Goal: Task Accomplishment & Management: Complete application form

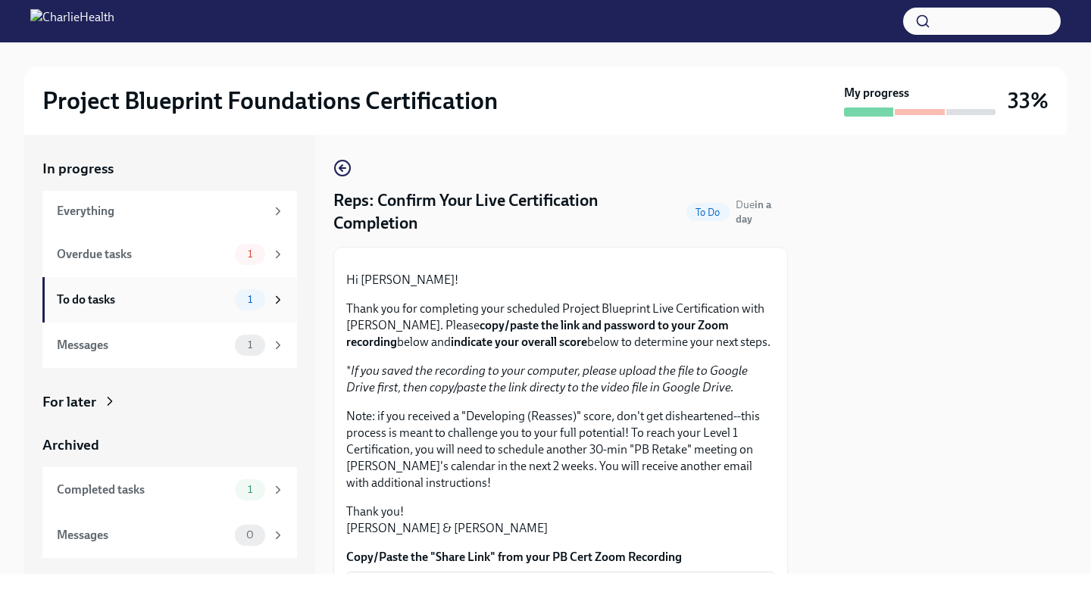
click at [266, 298] on div "1" at bounding box center [260, 299] width 50 height 21
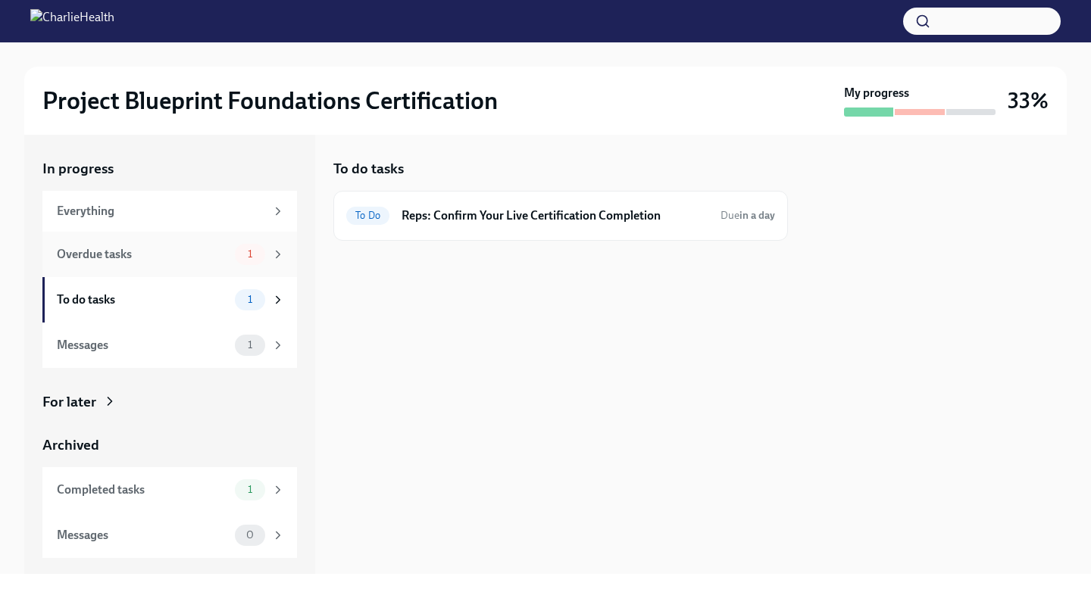
click at [264, 253] on div "1" at bounding box center [250, 254] width 30 height 21
click at [484, 214] on h6 "New Hires: Complete Your Pre-Work Account Tiering" at bounding box center [562, 216] width 296 height 17
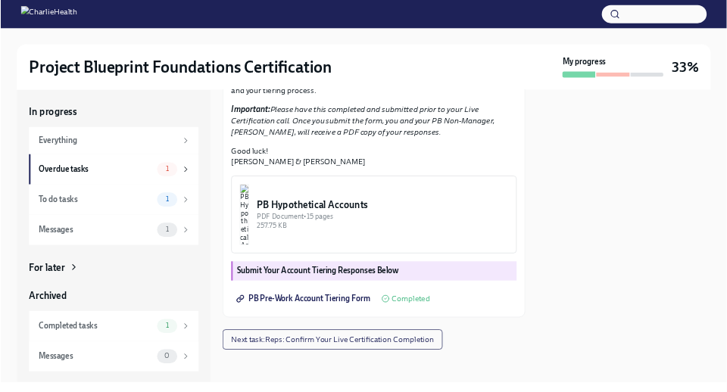
scroll to position [435, 0]
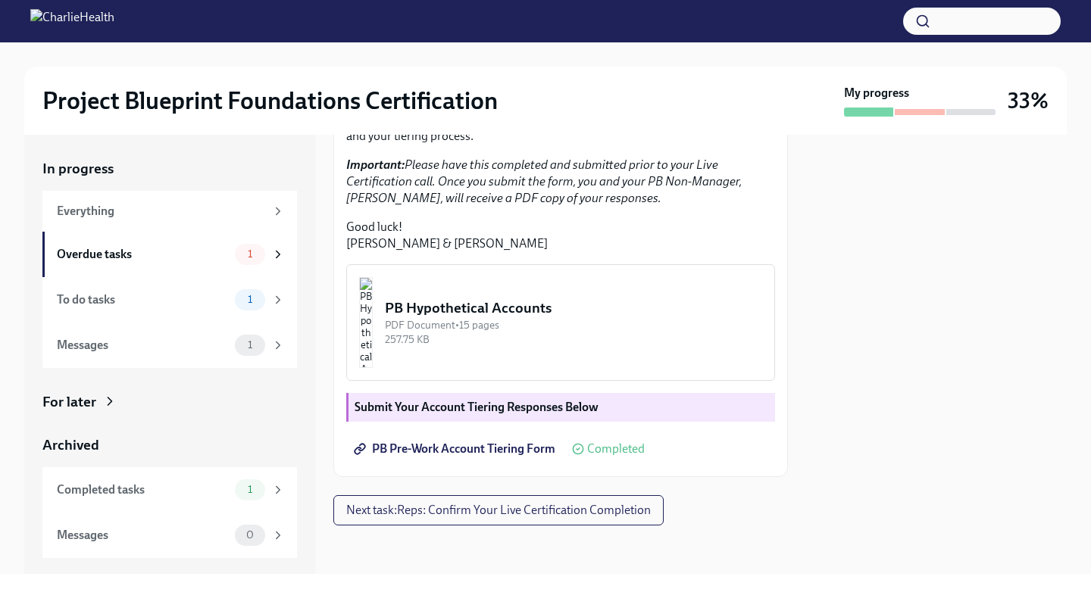
click at [527, 451] on span "PB Pre-Work Account Tiering Form" at bounding box center [456, 449] width 198 height 15
click at [373, 321] on img "button" at bounding box center [366, 322] width 14 height 91
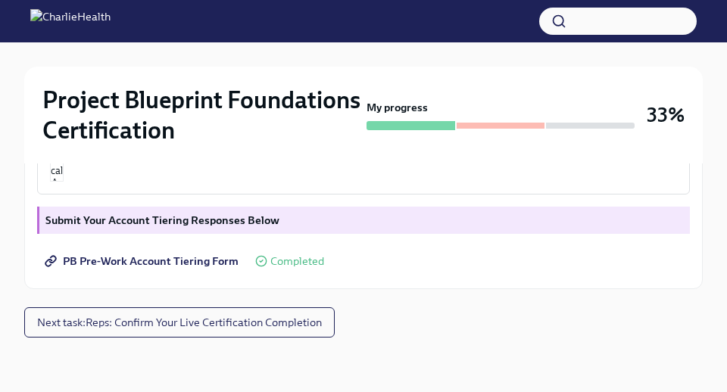
scroll to position [626, 0]
click at [64, 182] on img "button" at bounding box center [57, 136] width 14 height 91
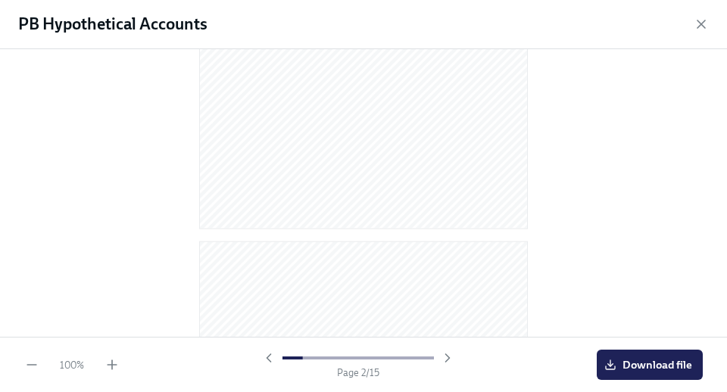
scroll to position [0, 0]
click at [705, 29] on icon "button" at bounding box center [701, 24] width 15 height 15
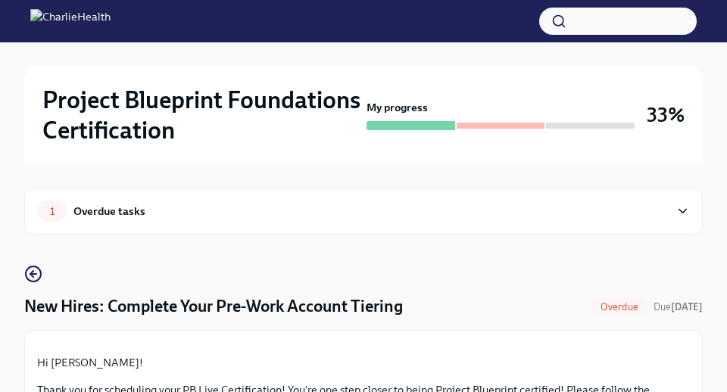
click at [123, 7] on div at bounding box center [363, 21] width 727 height 42
click at [111, 20] on img at bounding box center [70, 21] width 80 height 24
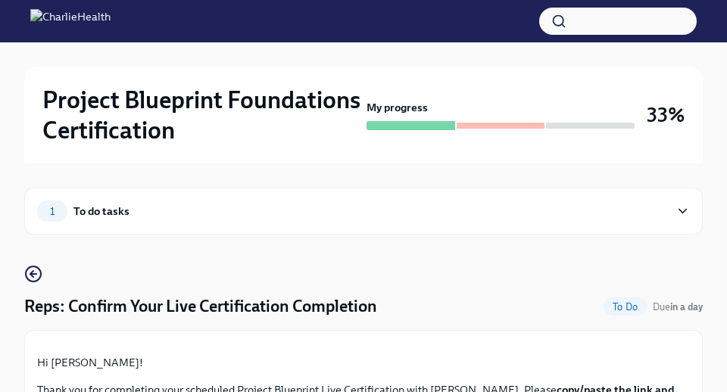
click at [686, 210] on icon at bounding box center [683, 212] width 8 height 4
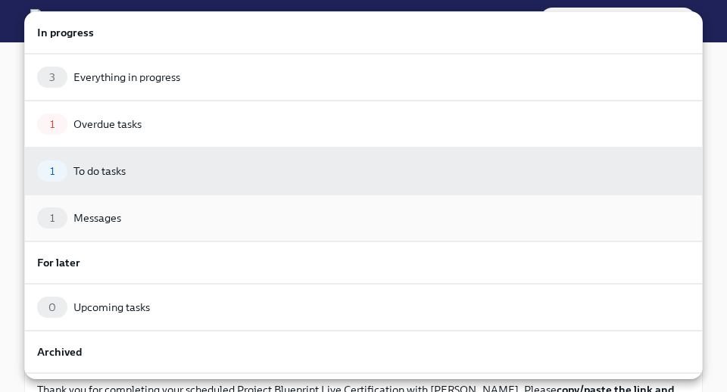
click at [310, 228] on div "1 Messages" at bounding box center [363, 218] width 653 height 21
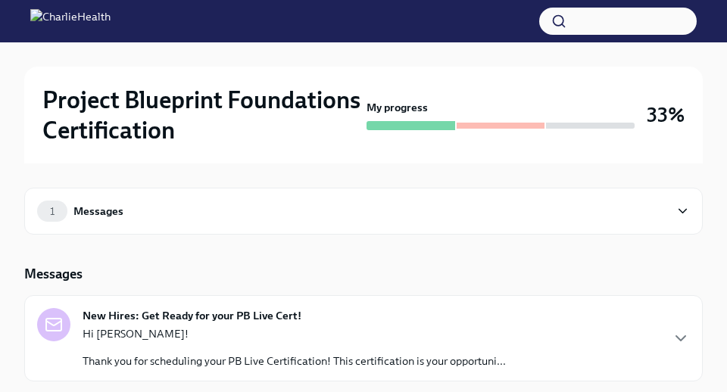
scroll to position [43, 0]
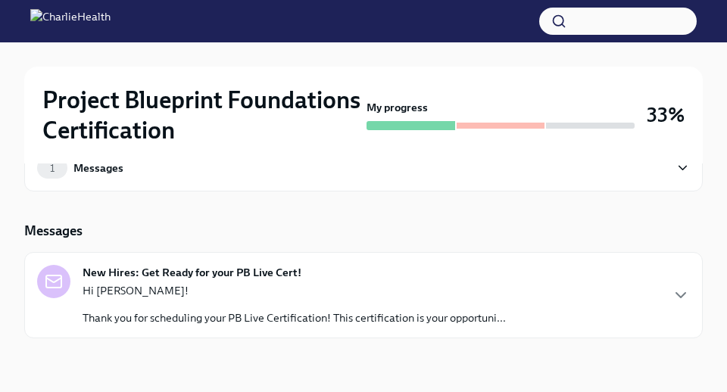
click at [275, 307] on div "Hi [PERSON_NAME]! Thank you for scheduling your PB Live Certification! This cer…" at bounding box center [294, 304] width 423 height 42
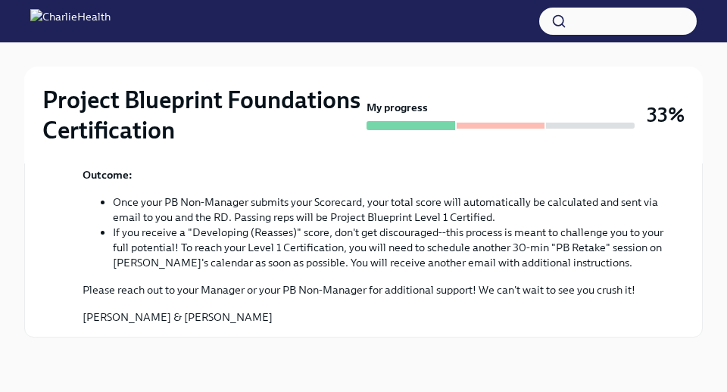
scroll to position [749, 0]
